Goal: Task Accomplishment & Management: Manage account settings

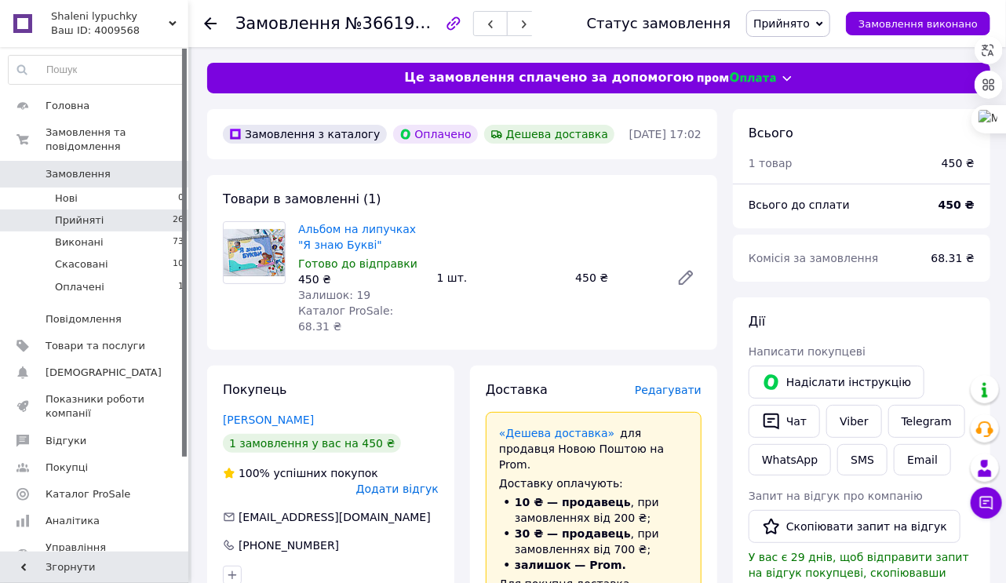
click at [83, 214] on span "Прийняті" at bounding box center [79, 221] width 49 height 14
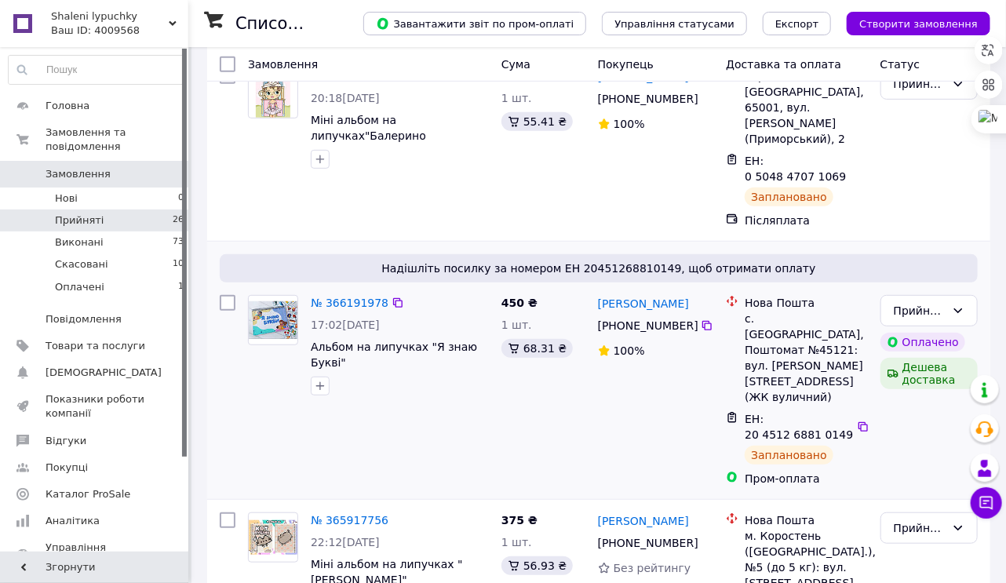
scroll to position [278, 0]
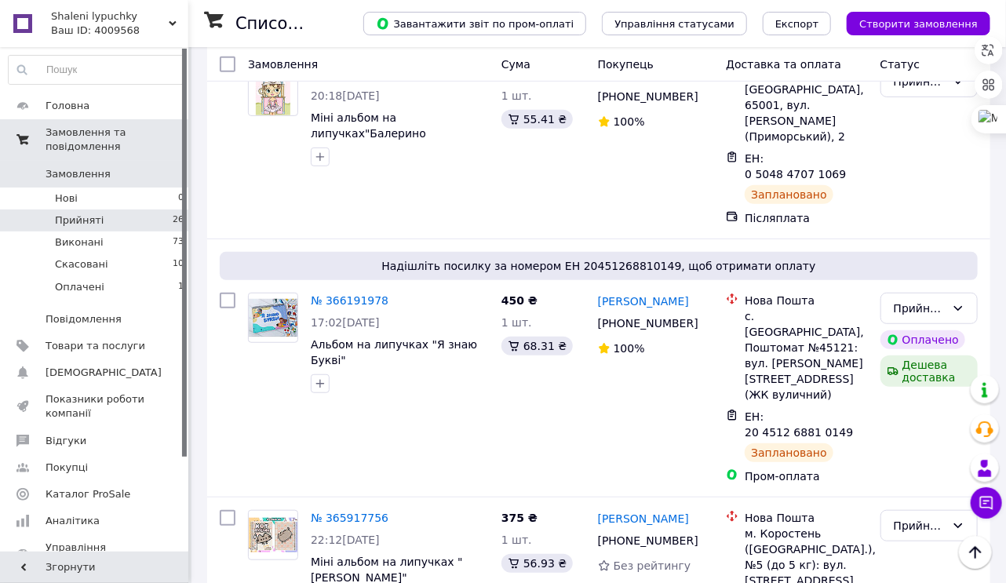
click at [111, 138] on span "Замовлення та повідомлення" at bounding box center [117, 140] width 143 height 28
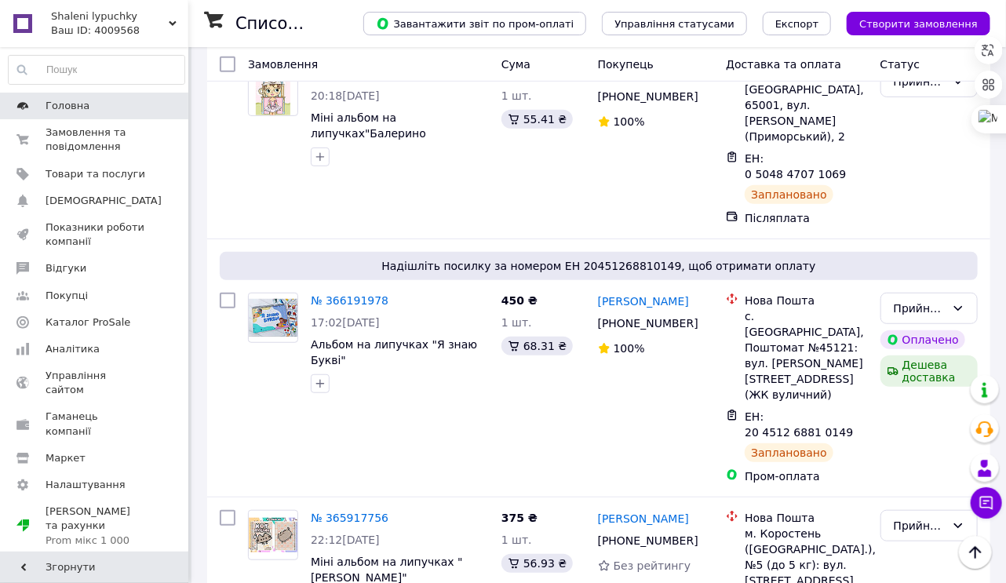
click at [66, 109] on span "Головна" at bounding box center [68, 106] width 44 height 14
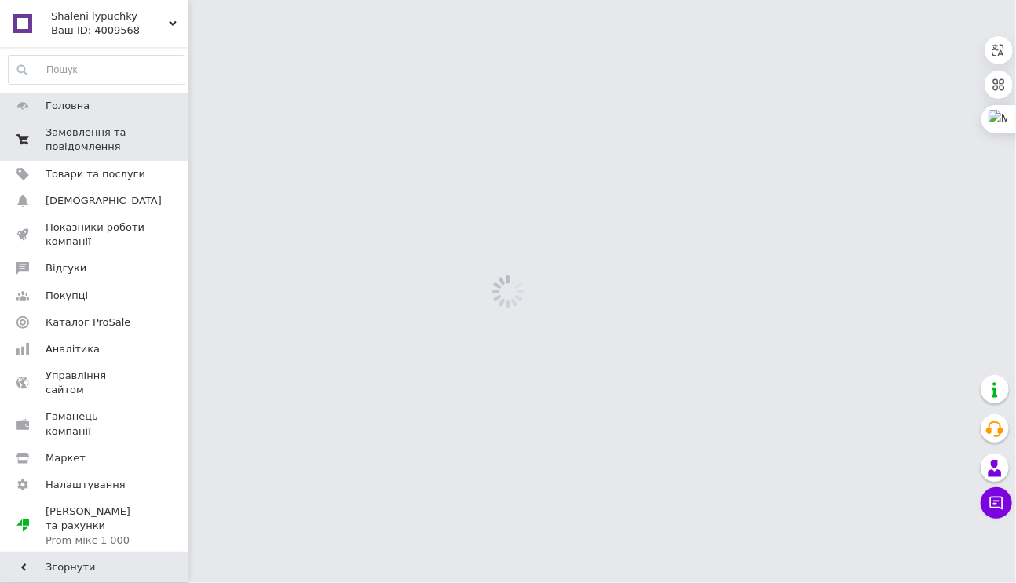
click at [74, 135] on span "Замовлення та повідомлення" at bounding box center [96, 140] width 100 height 28
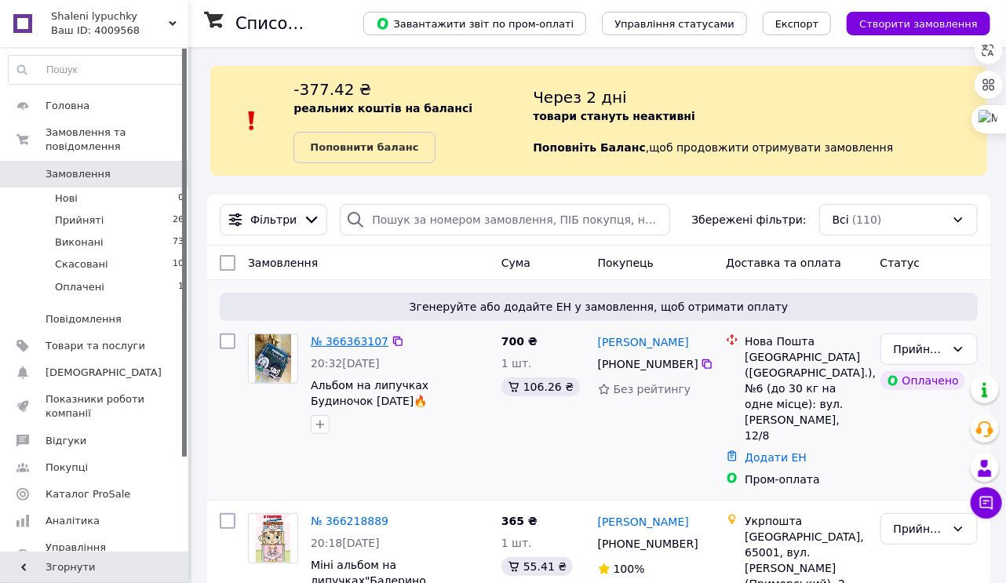
click at [348, 342] on link "№ 366363107" at bounding box center [350, 341] width 78 height 13
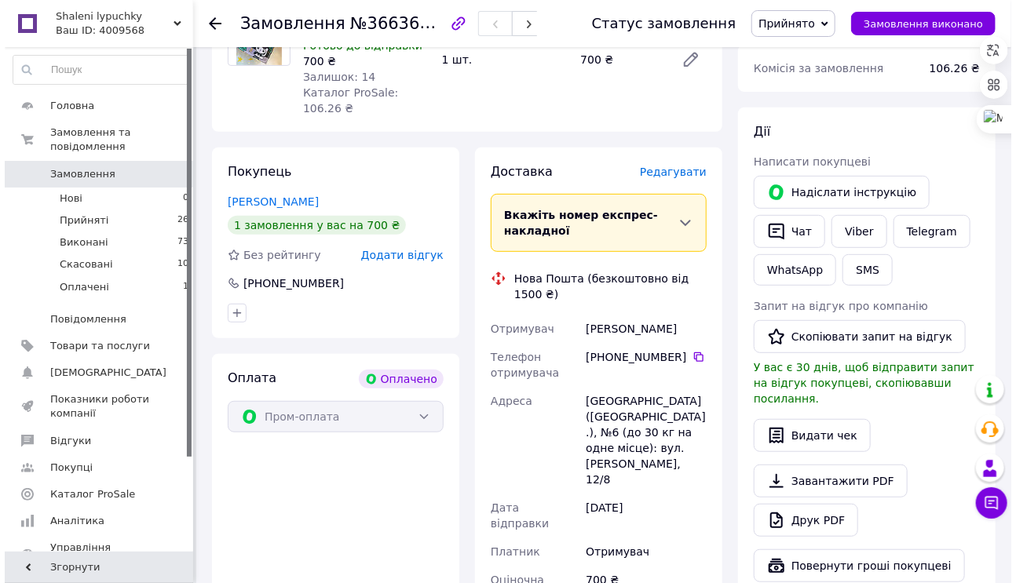
scroll to position [251, 0]
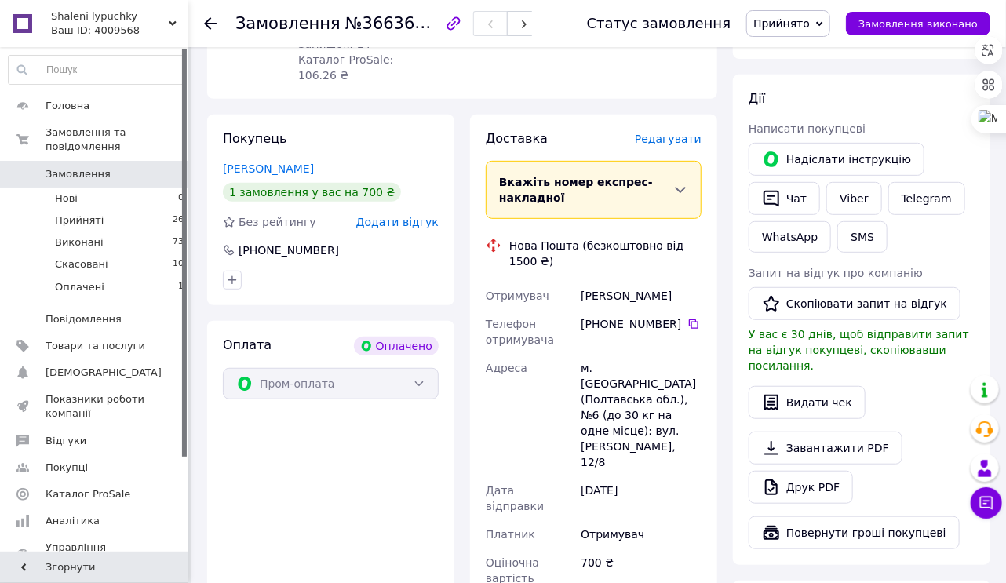
click at [678, 131] on div "Редагувати" at bounding box center [668, 139] width 67 height 16
click at [678, 133] on span "Редагувати" at bounding box center [668, 139] width 67 height 13
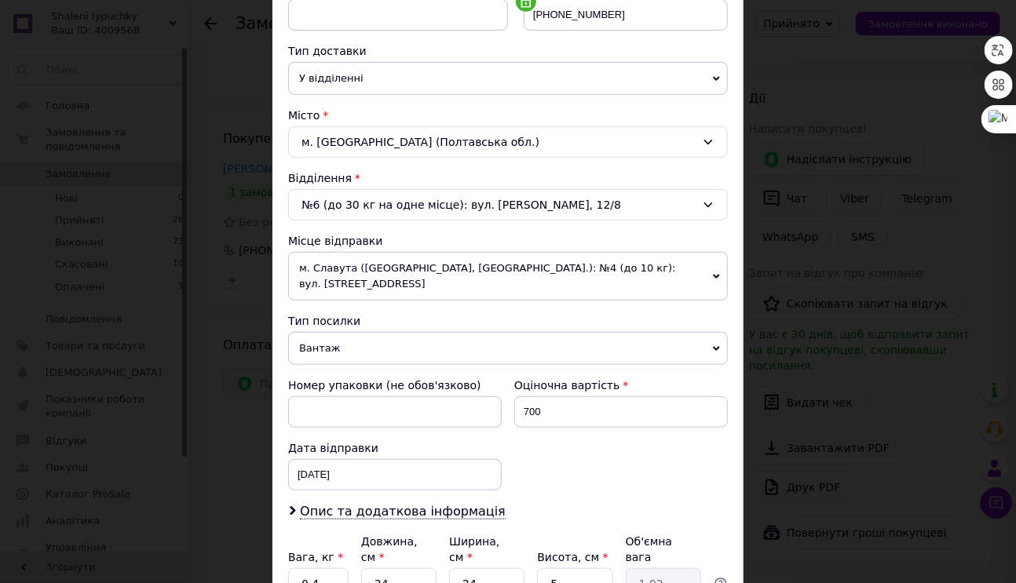
scroll to position [440, 0]
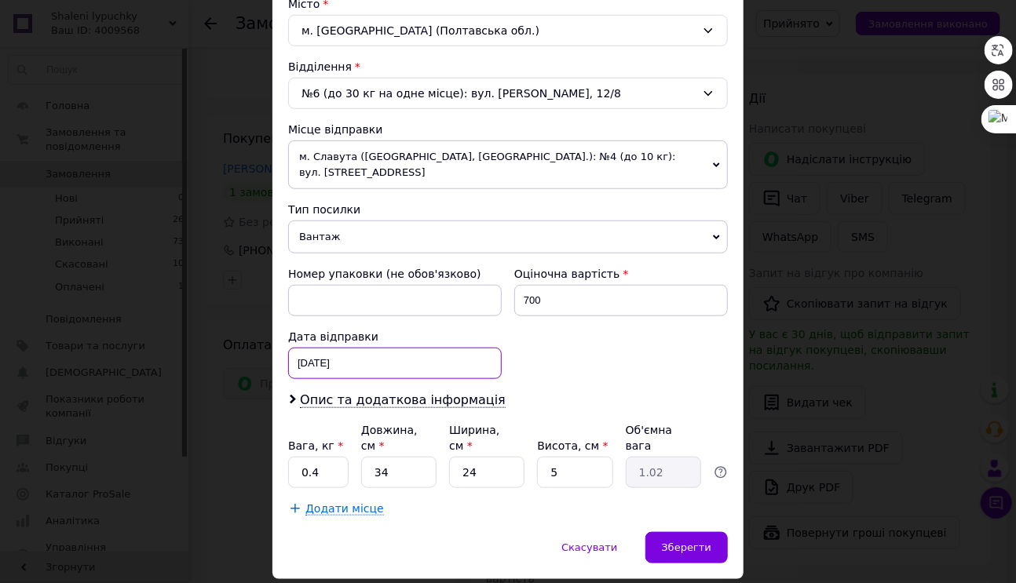
click at [308, 348] on div "[DATE] < 2025 > < Октябрь > Пн Вт Ср Чт Пт Сб Вс 29 30 1 2 3 4 5 6 7 8 9 10 11 …" at bounding box center [395, 363] width 214 height 31
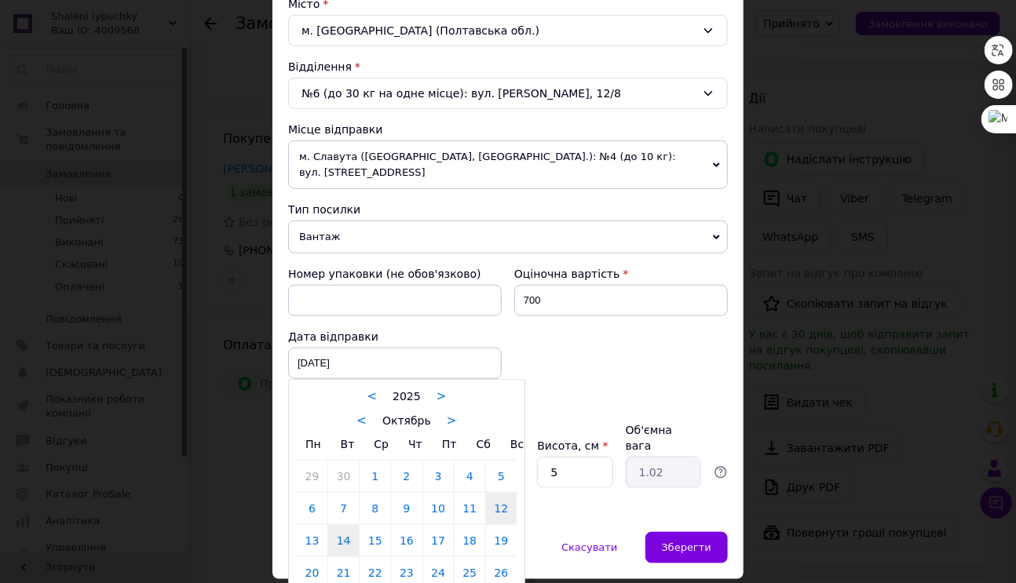
click at [347, 525] on link "14" at bounding box center [343, 540] width 31 height 31
type input "[DATE]"
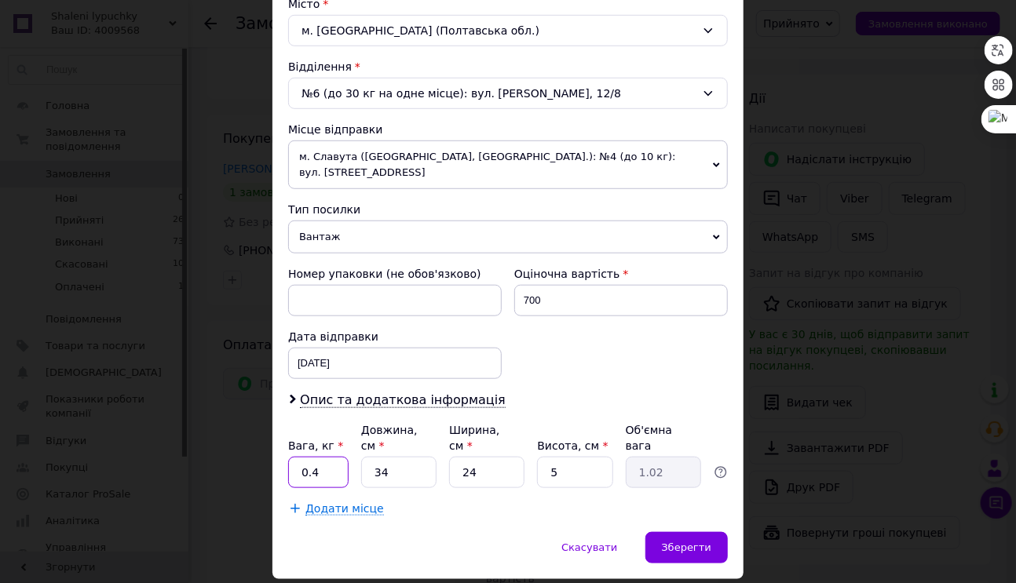
click at [323, 457] on input "0.4" at bounding box center [318, 472] width 60 height 31
type input "0.3"
click at [694, 542] on span "Зберегти" at bounding box center [686, 548] width 49 height 12
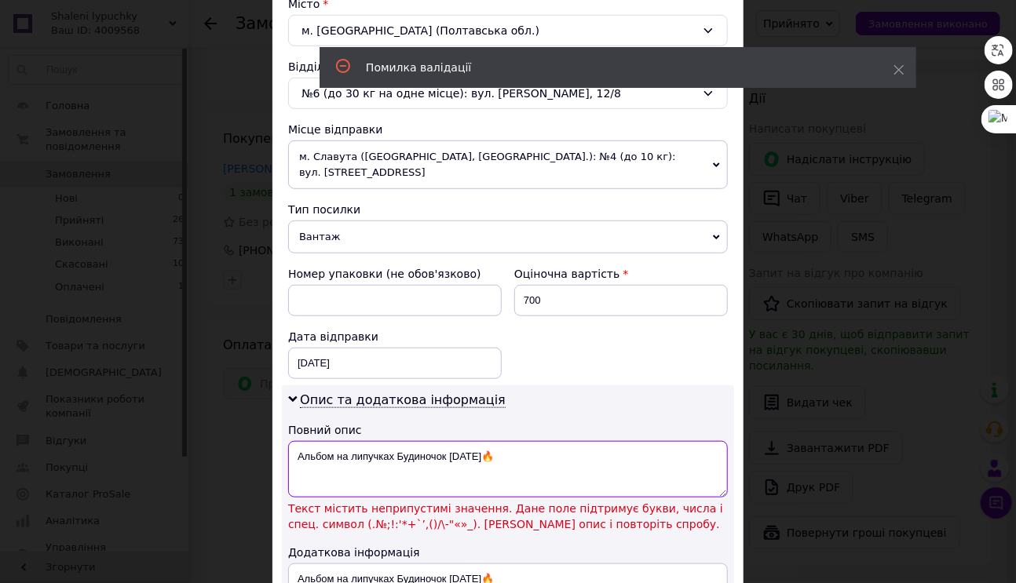
click at [521, 441] on textarea "Альбом на липучках Будиночок [DATE]🔥" at bounding box center [508, 469] width 440 height 57
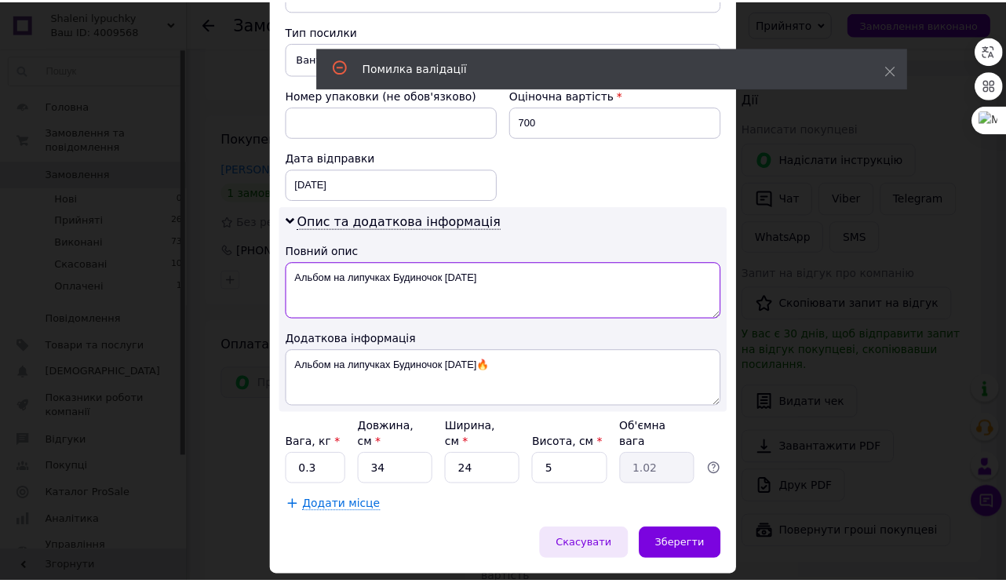
scroll to position [630, 0]
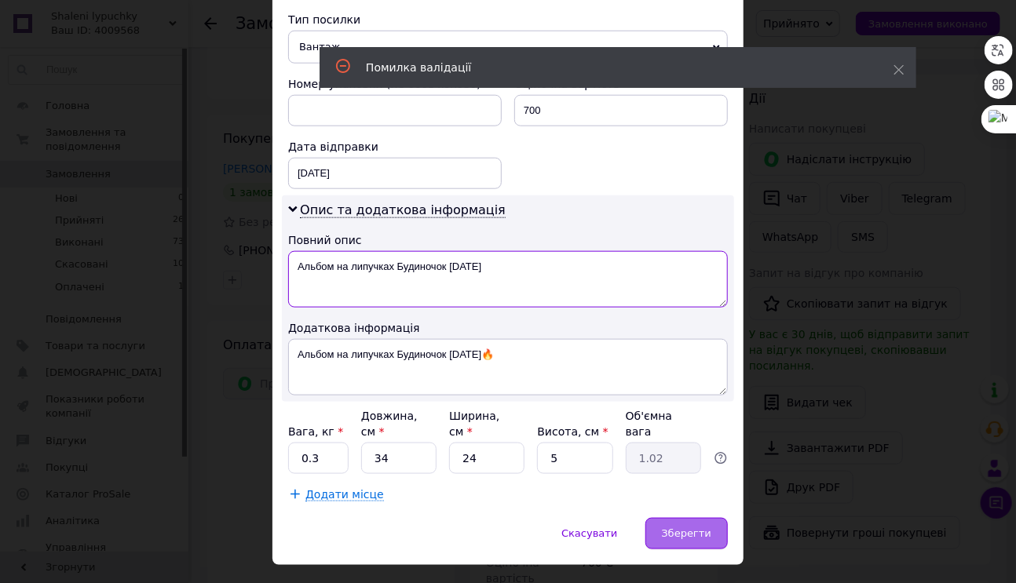
type textarea "Альбом на липучках Будиночок [DATE]"
click at [698, 518] on div "Зберегти" at bounding box center [686, 533] width 82 height 31
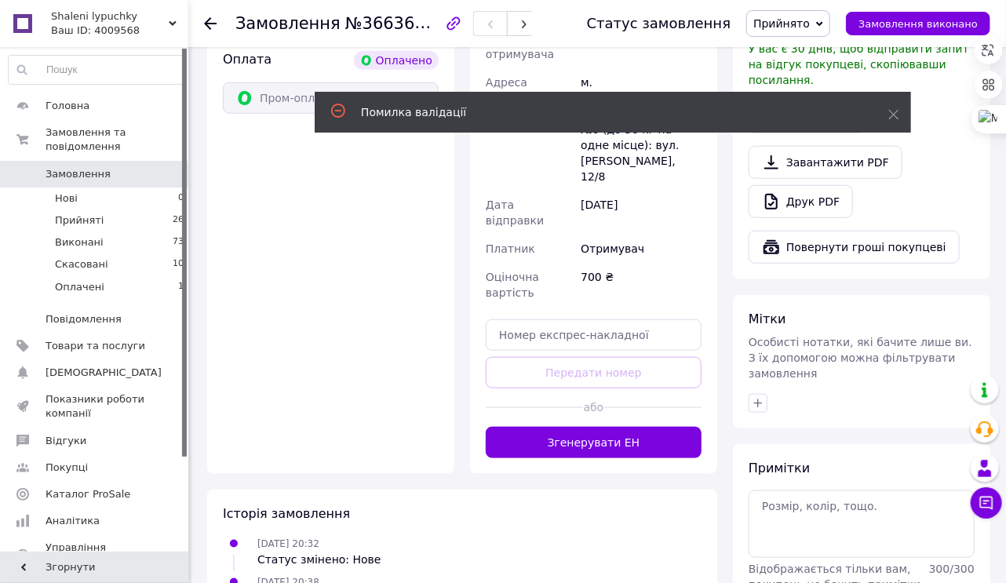
scroll to position [565, 0]
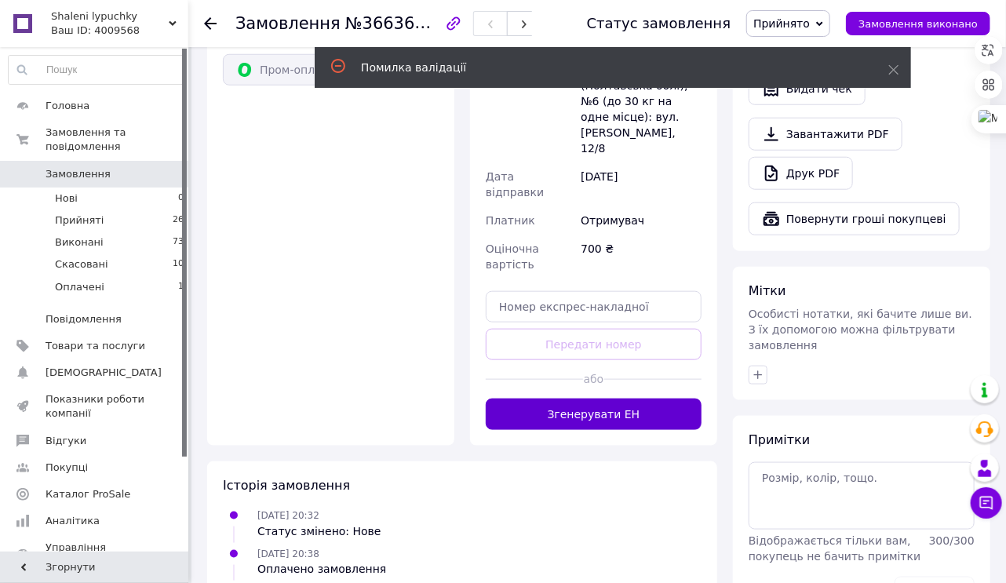
click at [612, 399] on button "Згенерувати ЕН" at bounding box center [594, 414] width 216 height 31
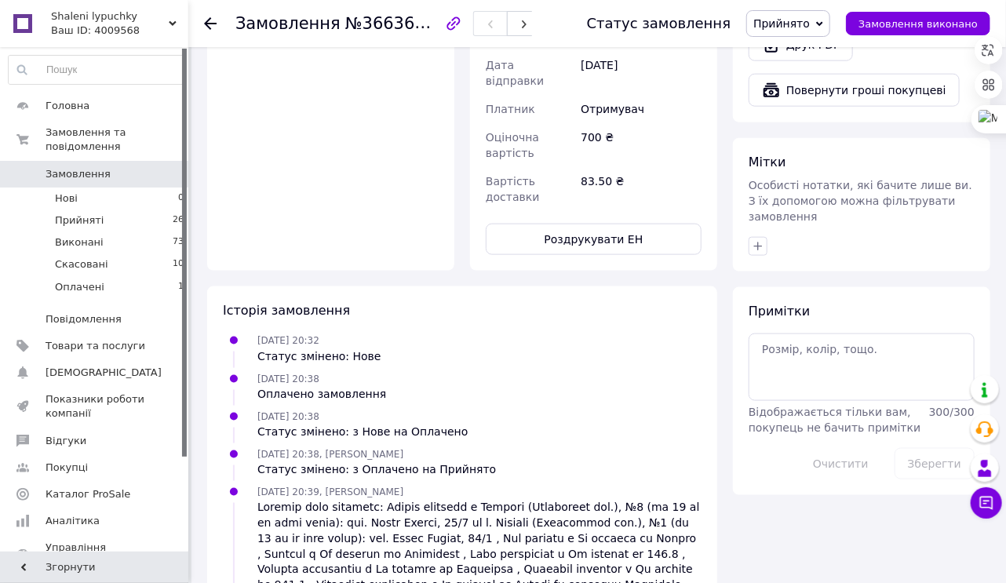
scroll to position [696, 0]
click at [85, 188] on li "Нові 0" at bounding box center [96, 199] width 193 height 22
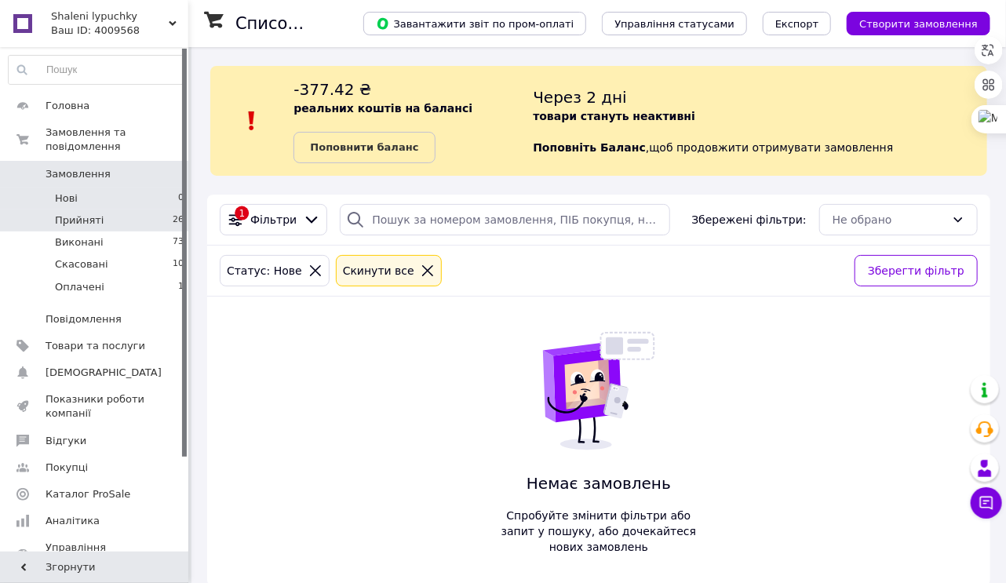
click at [90, 214] on span "Прийняті" at bounding box center [79, 221] width 49 height 14
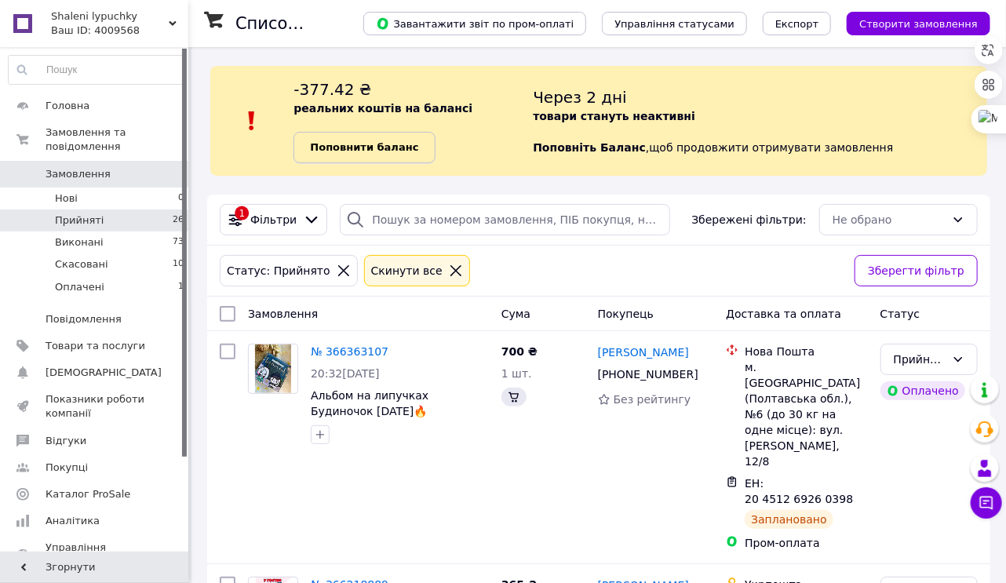
click at [357, 142] on b "Поповнити баланс" at bounding box center [364, 147] width 108 height 12
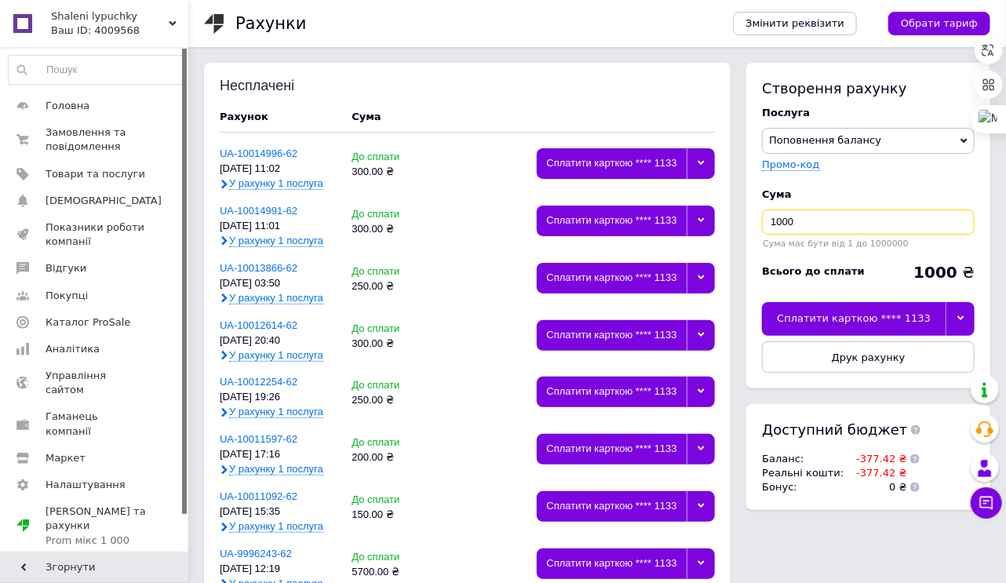
click at [801, 214] on input "1000" at bounding box center [868, 222] width 213 height 25
type input "1"
type input "400"
click at [957, 309] on div at bounding box center [960, 318] width 29 height 33
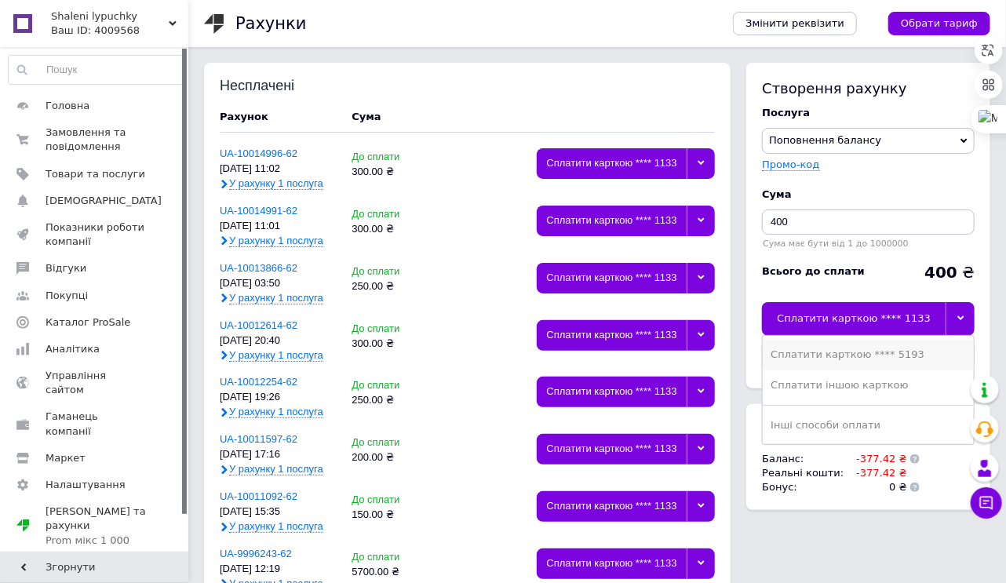
click at [876, 353] on div "Сплатити карткою **** 5193" at bounding box center [868, 355] width 195 height 14
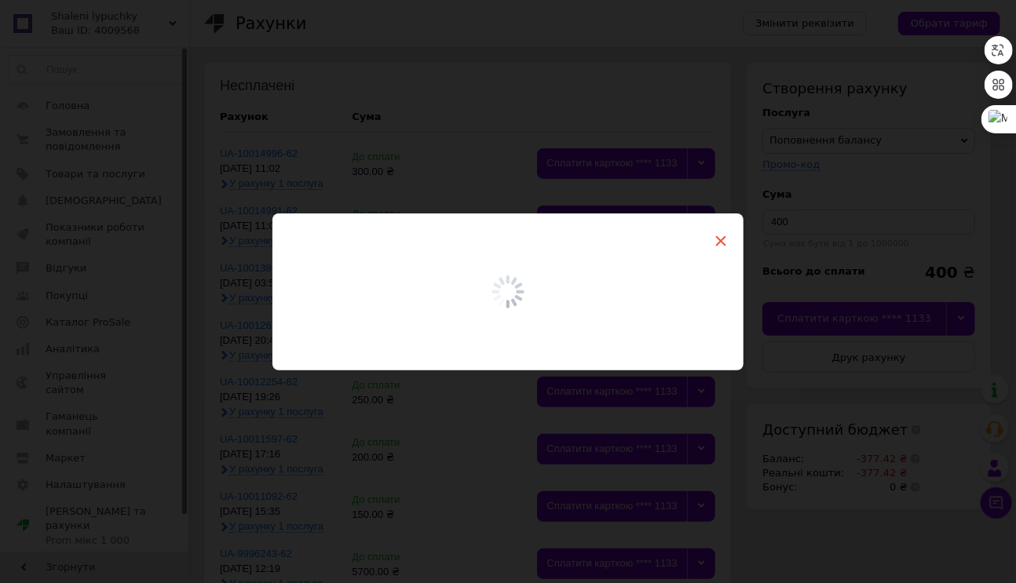
click at [721, 235] on span "×" at bounding box center [721, 241] width 14 height 27
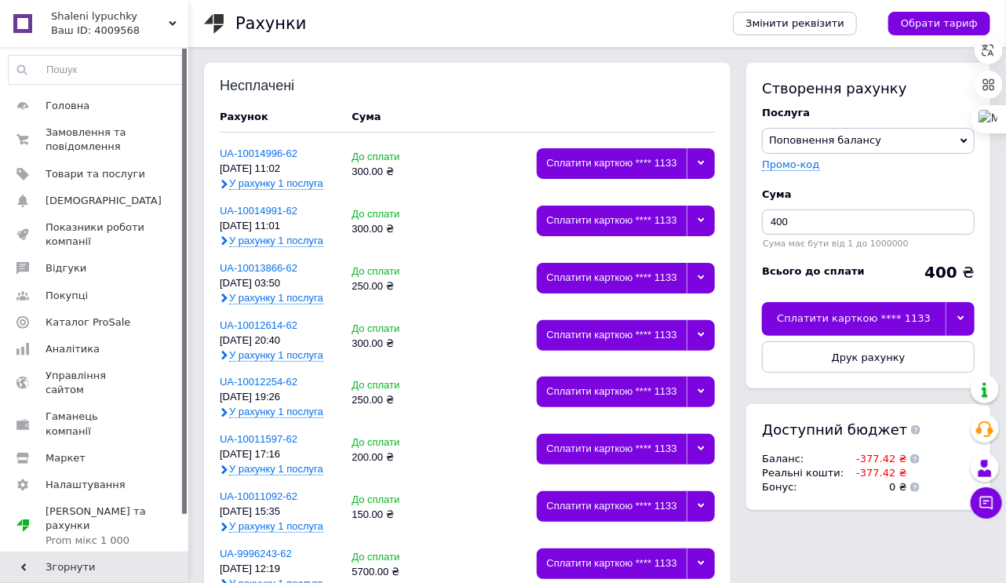
click at [699, 223] on icon at bounding box center [701, 220] width 7 height 7
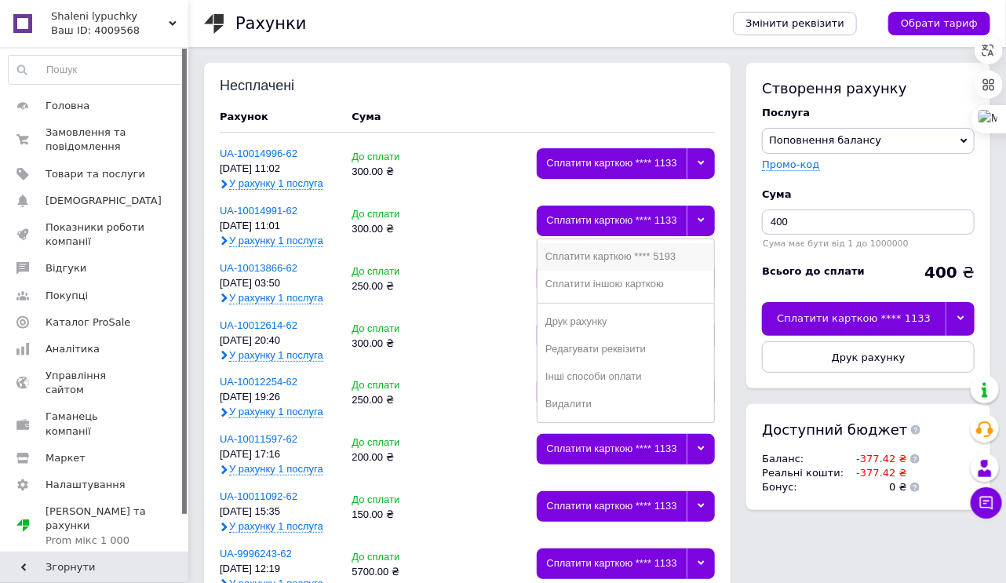
click at [647, 258] on div "Сплатити карткою **** 5193" at bounding box center [626, 257] width 161 height 12
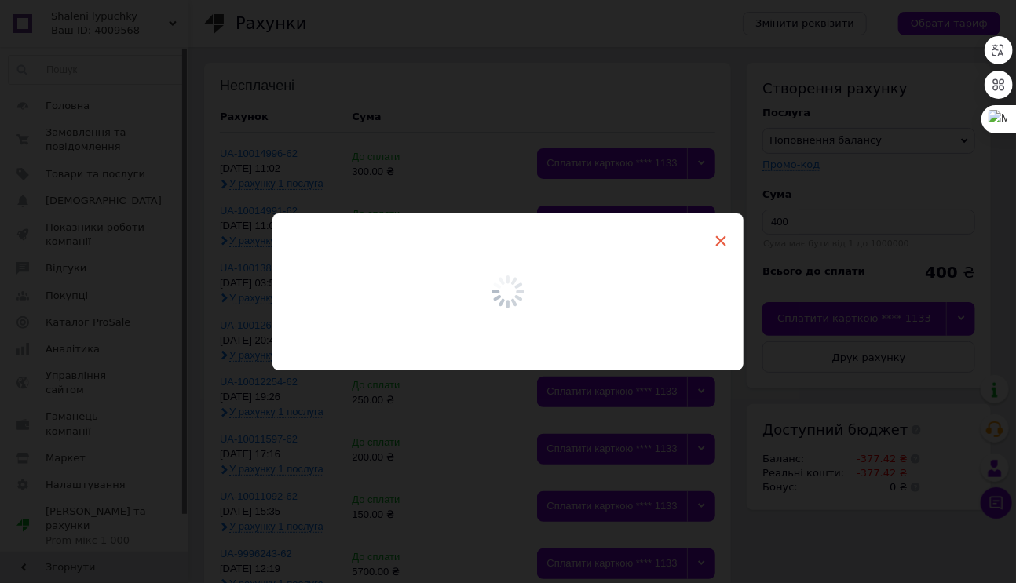
click at [722, 241] on span "×" at bounding box center [721, 241] width 14 height 27
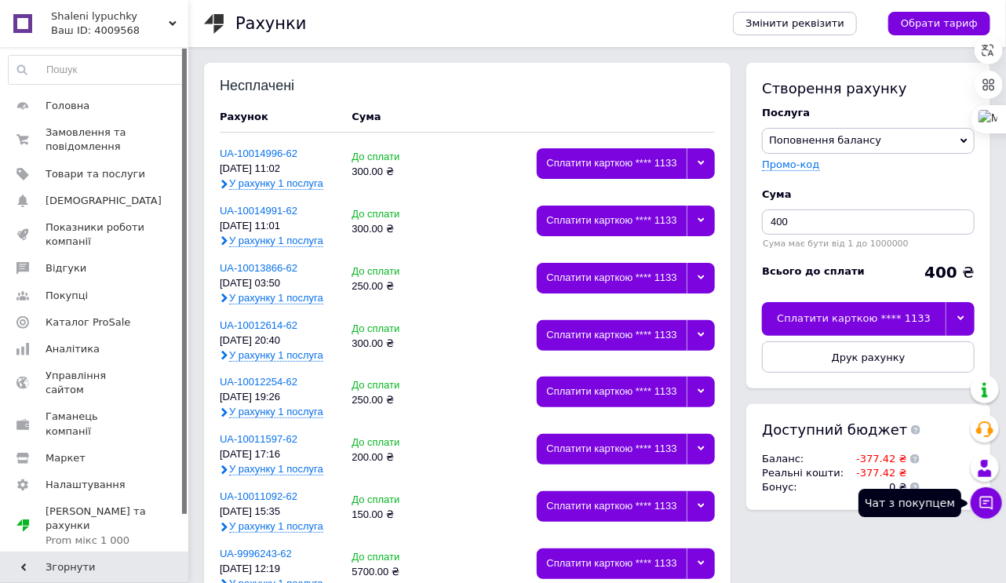
click at [986, 500] on icon at bounding box center [987, 503] width 16 height 16
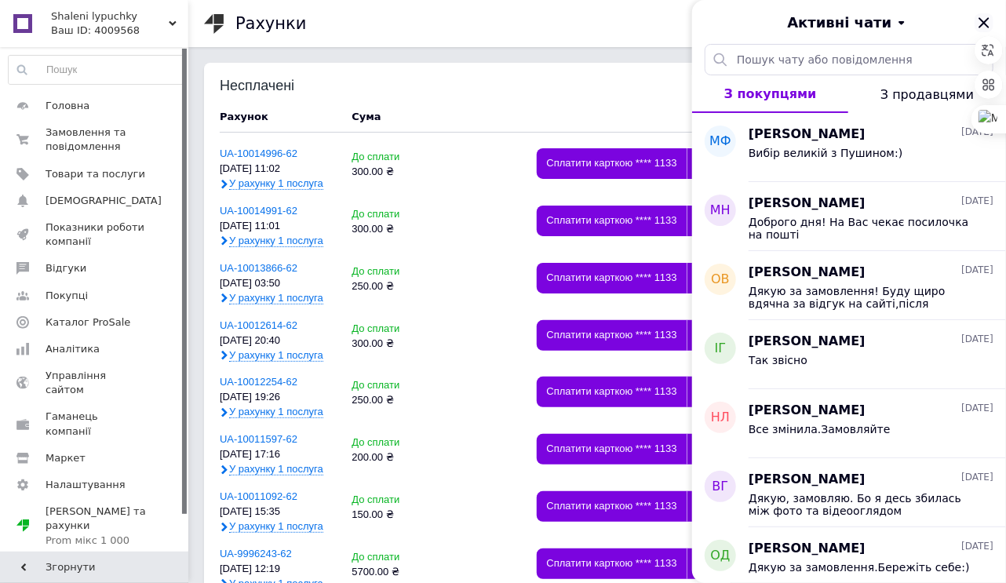
click at [984, 23] on icon "Закрити" at bounding box center [984, 22] width 10 height 10
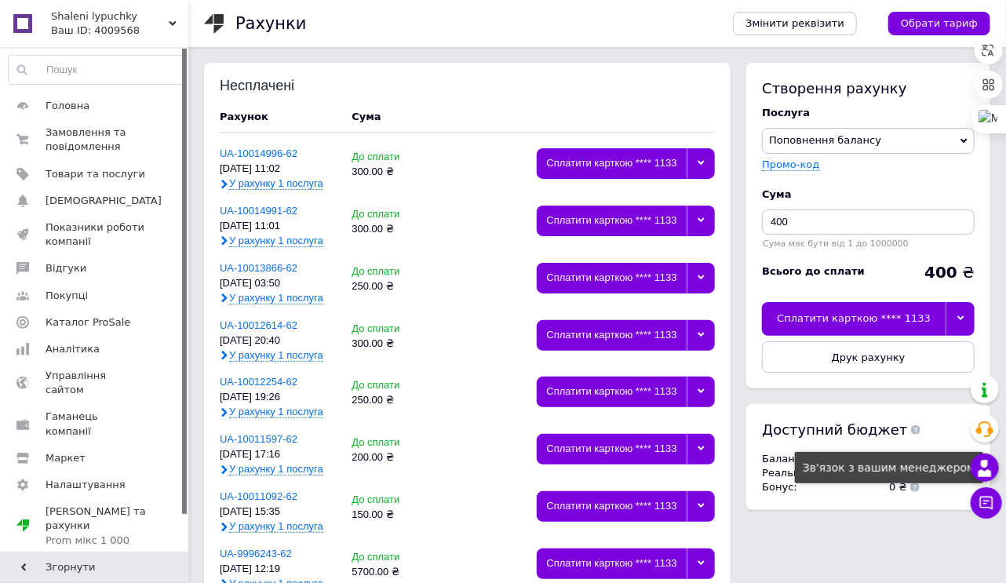
click at [983, 471] on use at bounding box center [985, 468] width 13 height 16
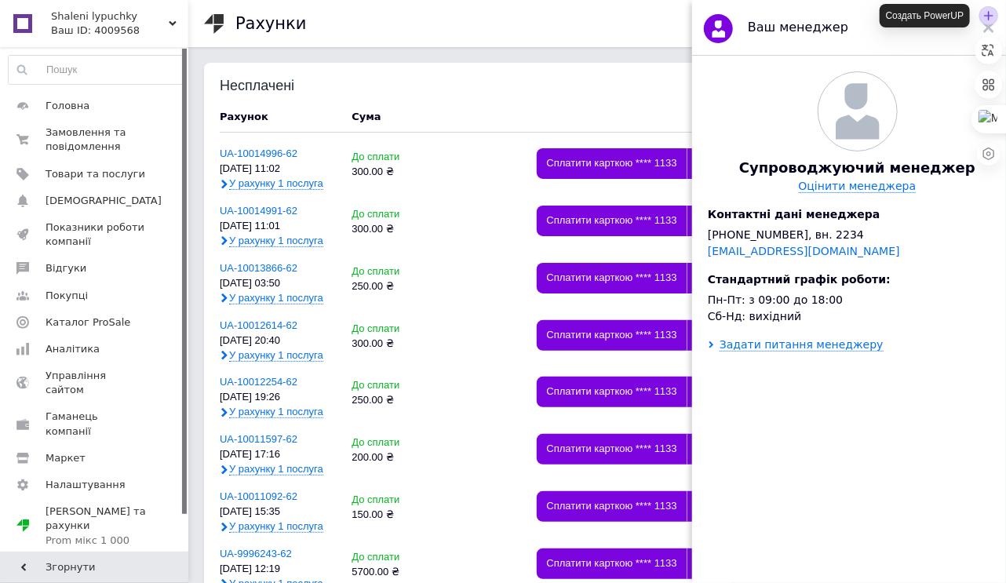
click at [990, 23] on div at bounding box center [989, 15] width 19 height 19
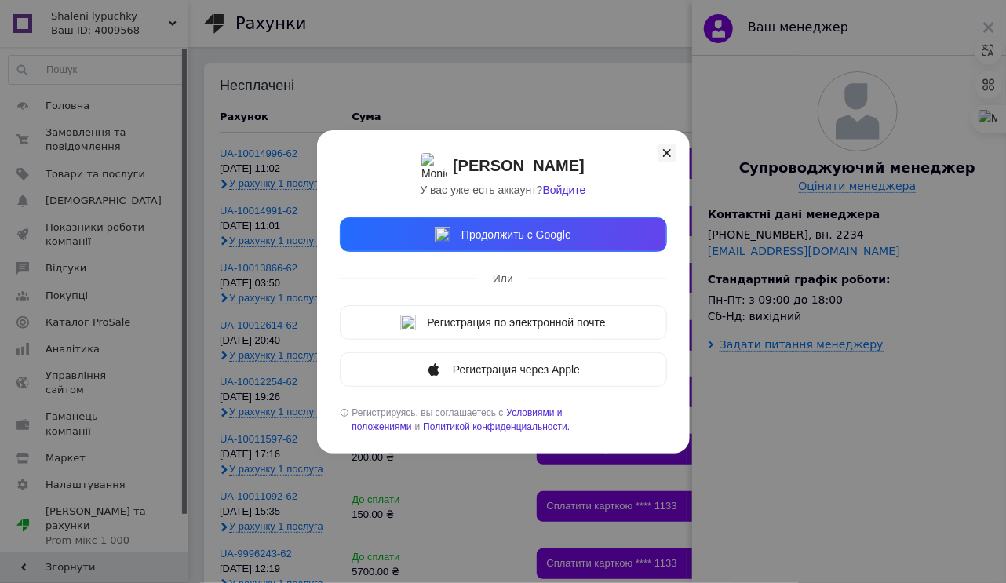
click at [667, 154] on icon at bounding box center [667, 153] width 16 height 16
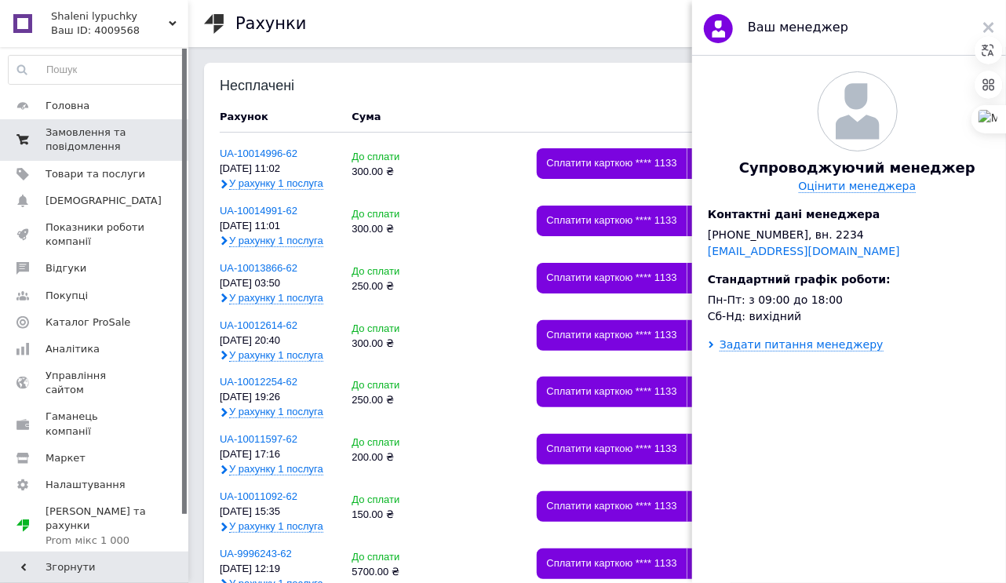
click at [61, 138] on span "Замовлення та повідомлення" at bounding box center [96, 140] width 100 height 28
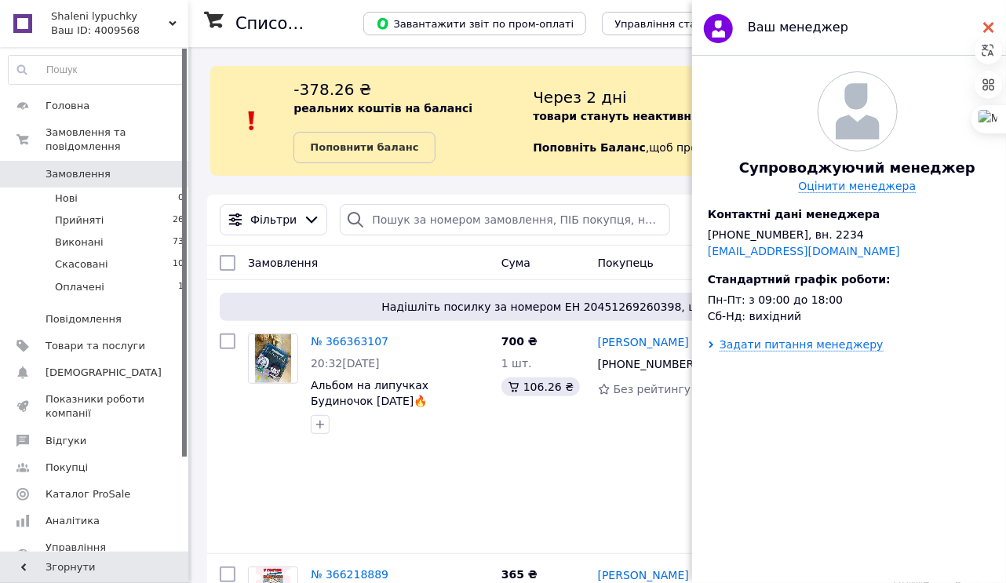
click at [989, 27] on use at bounding box center [989, 27] width 11 height 11
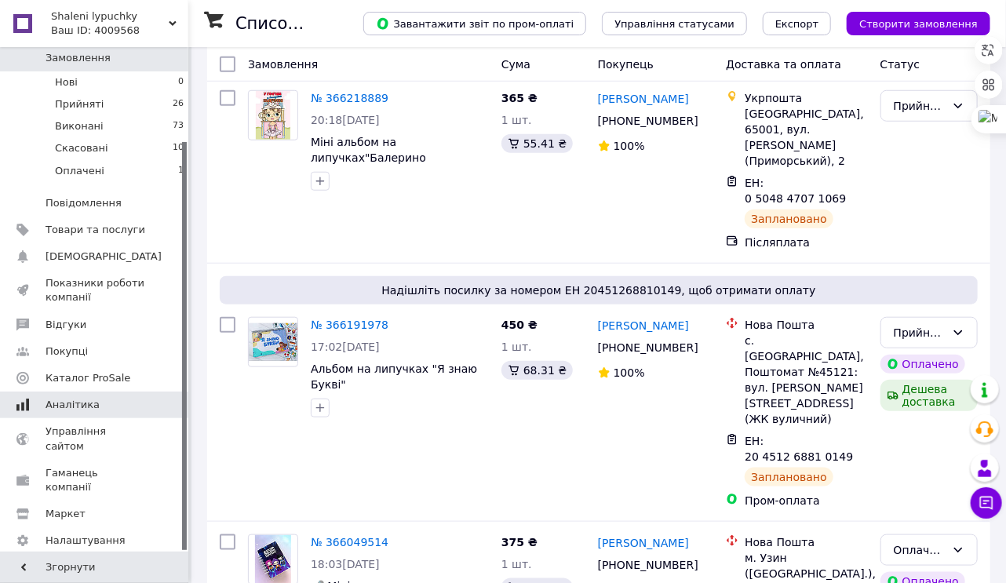
scroll to position [502, 0]
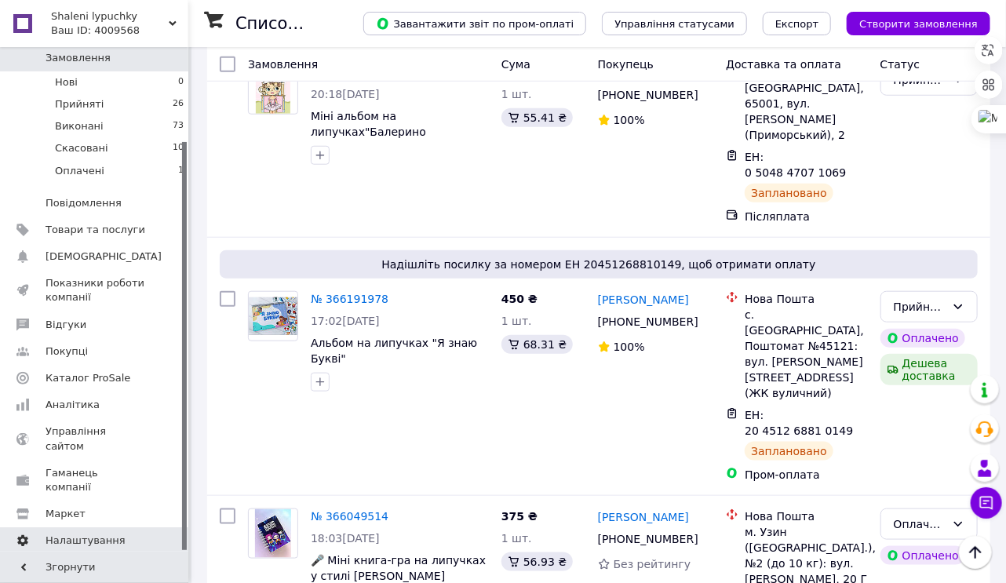
click at [71, 534] on span "Налаштування" at bounding box center [86, 541] width 80 height 14
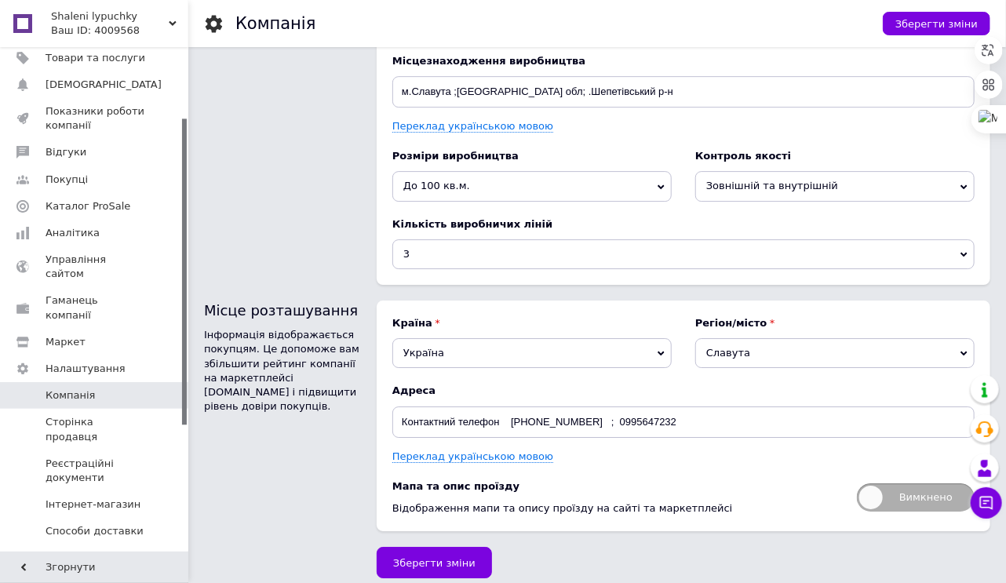
scroll to position [2079, 0]
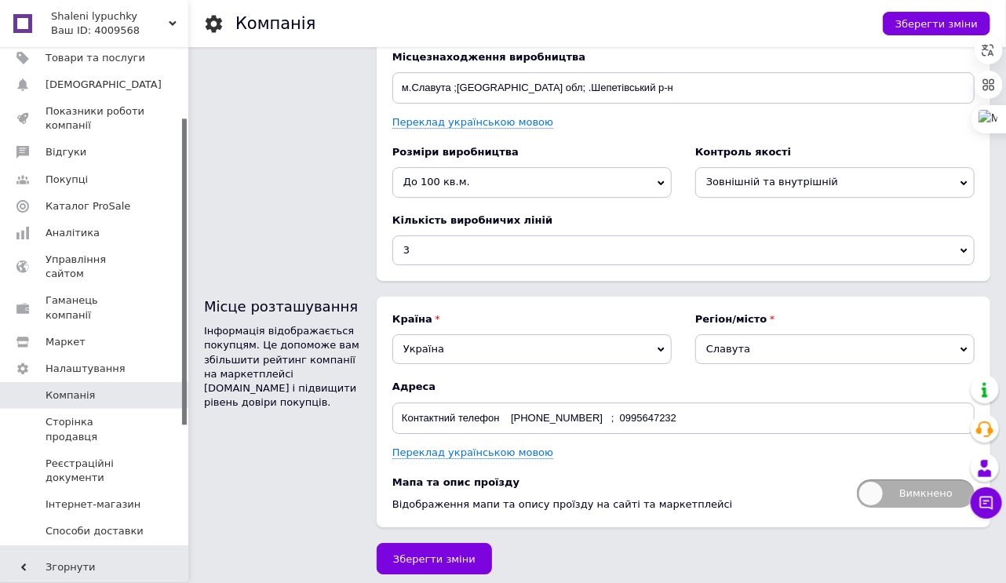
click at [81, 552] on span "Способи оплати" at bounding box center [89, 559] width 86 height 14
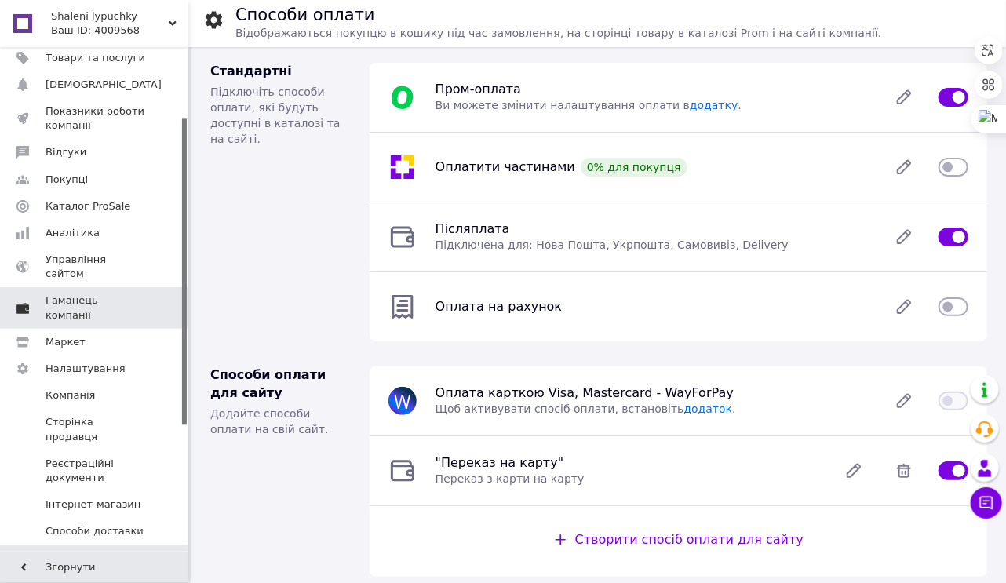
click at [106, 294] on span "Гаманець компанії" at bounding box center [96, 308] width 100 height 28
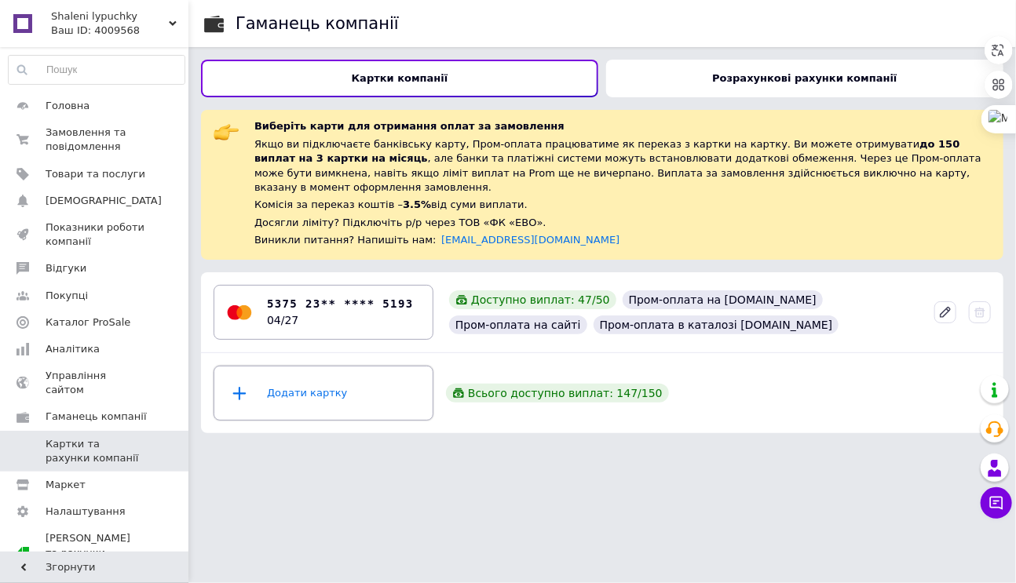
click at [283, 378] on div "Додати картку" at bounding box center [323, 393] width 199 height 47
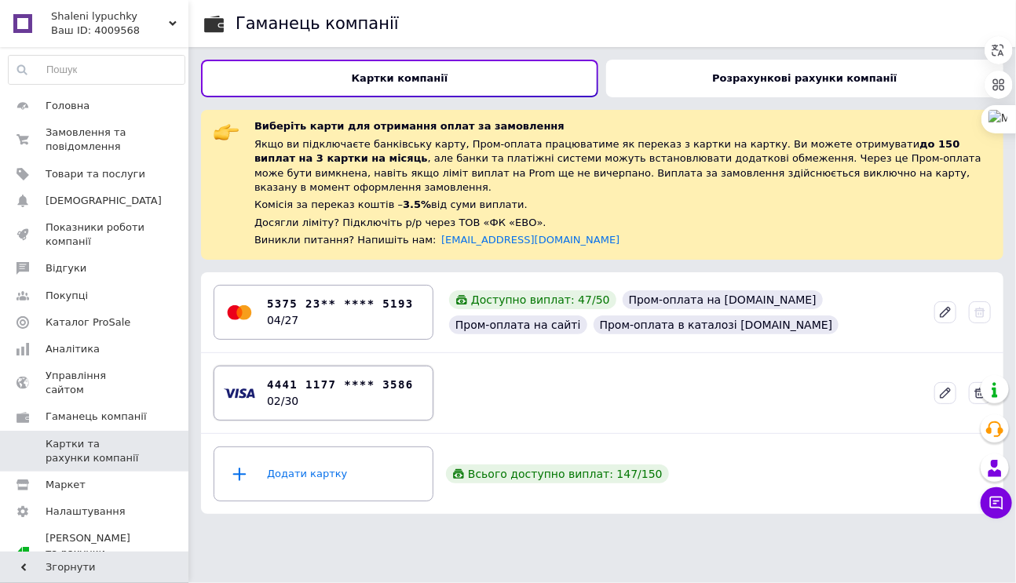
click at [295, 377] on b "4441 1177 **** 3586" at bounding box center [340, 385] width 147 height 16
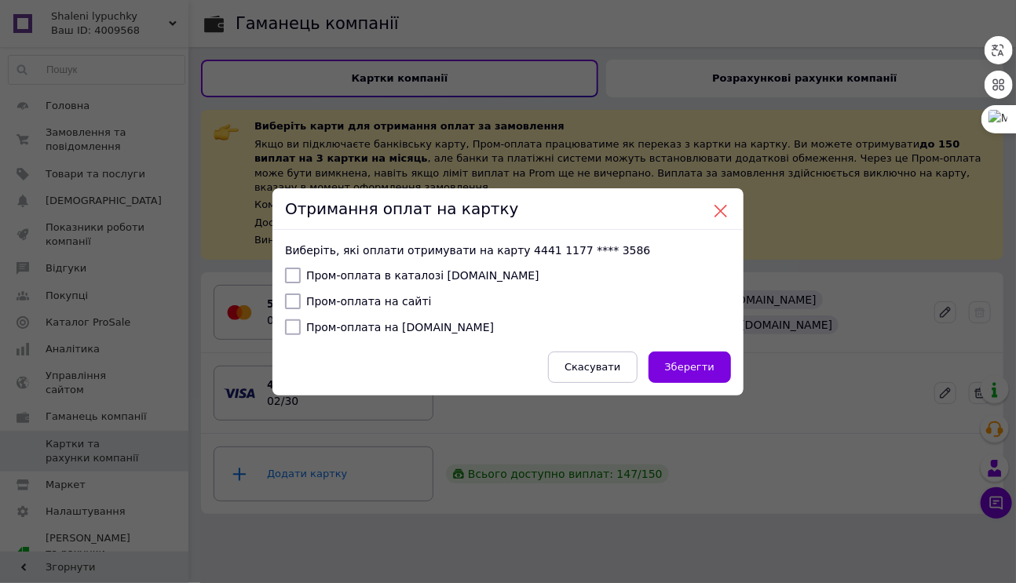
click at [723, 214] on button at bounding box center [721, 211] width 14 height 14
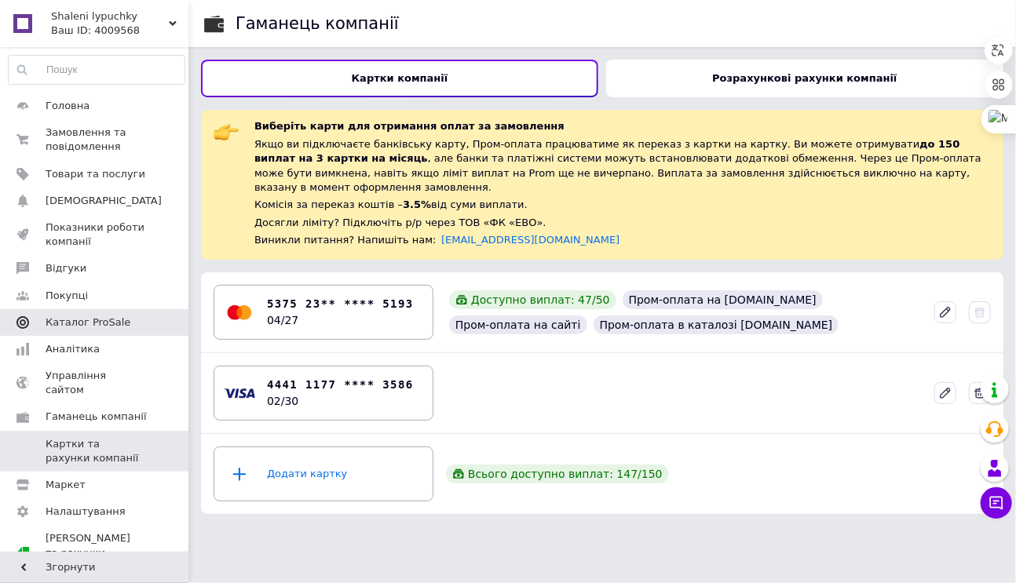
click at [73, 318] on span "Каталог ProSale" at bounding box center [88, 323] width 85 height 14
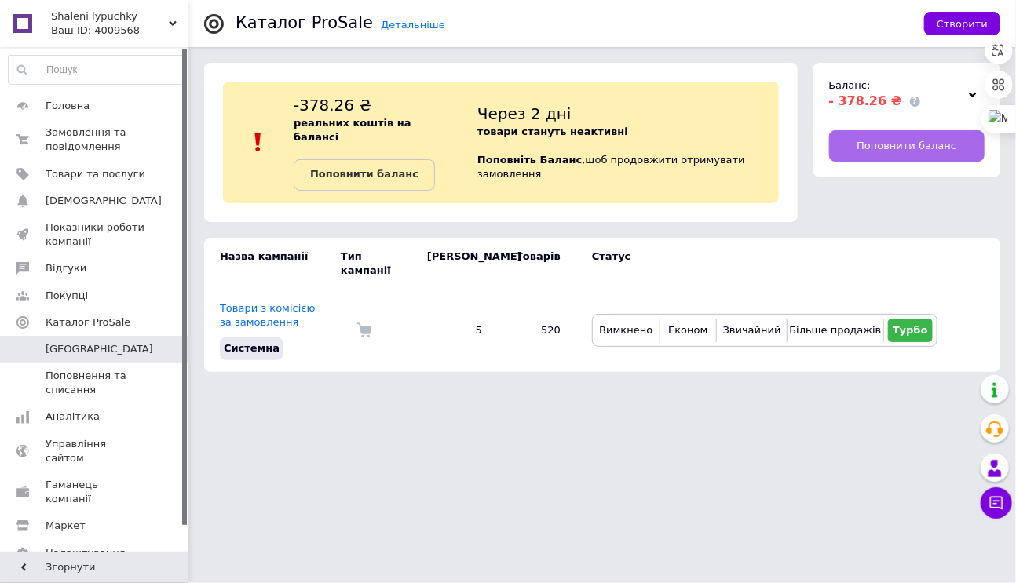
click at [917, 148] on span "Поповнити баланс" at bounding box center [907, 146] width 100 height 14
